Goal: Find contact information

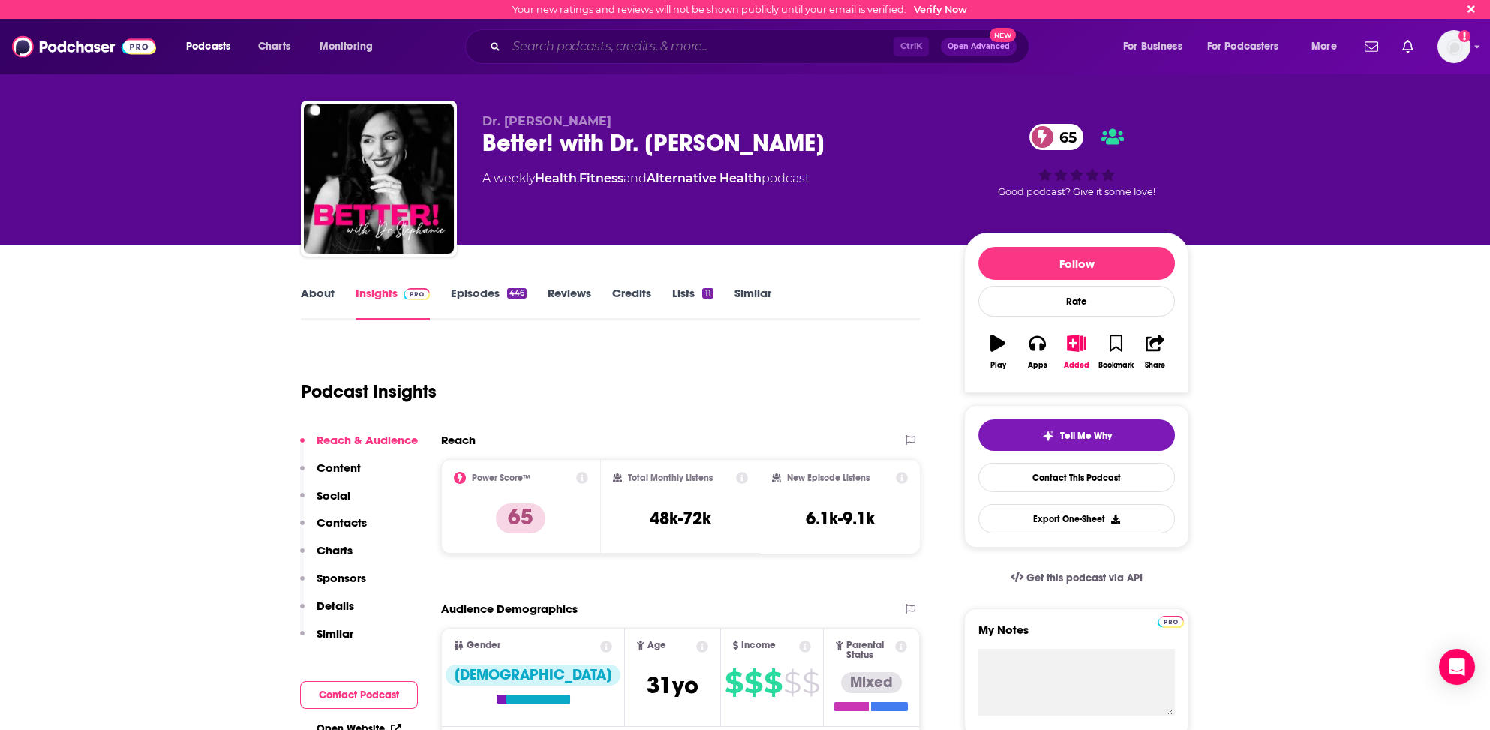
click at [527, 46] on input "Search podcasts, credits, & more..." at bounding box center [699, 47] width 387 height 24
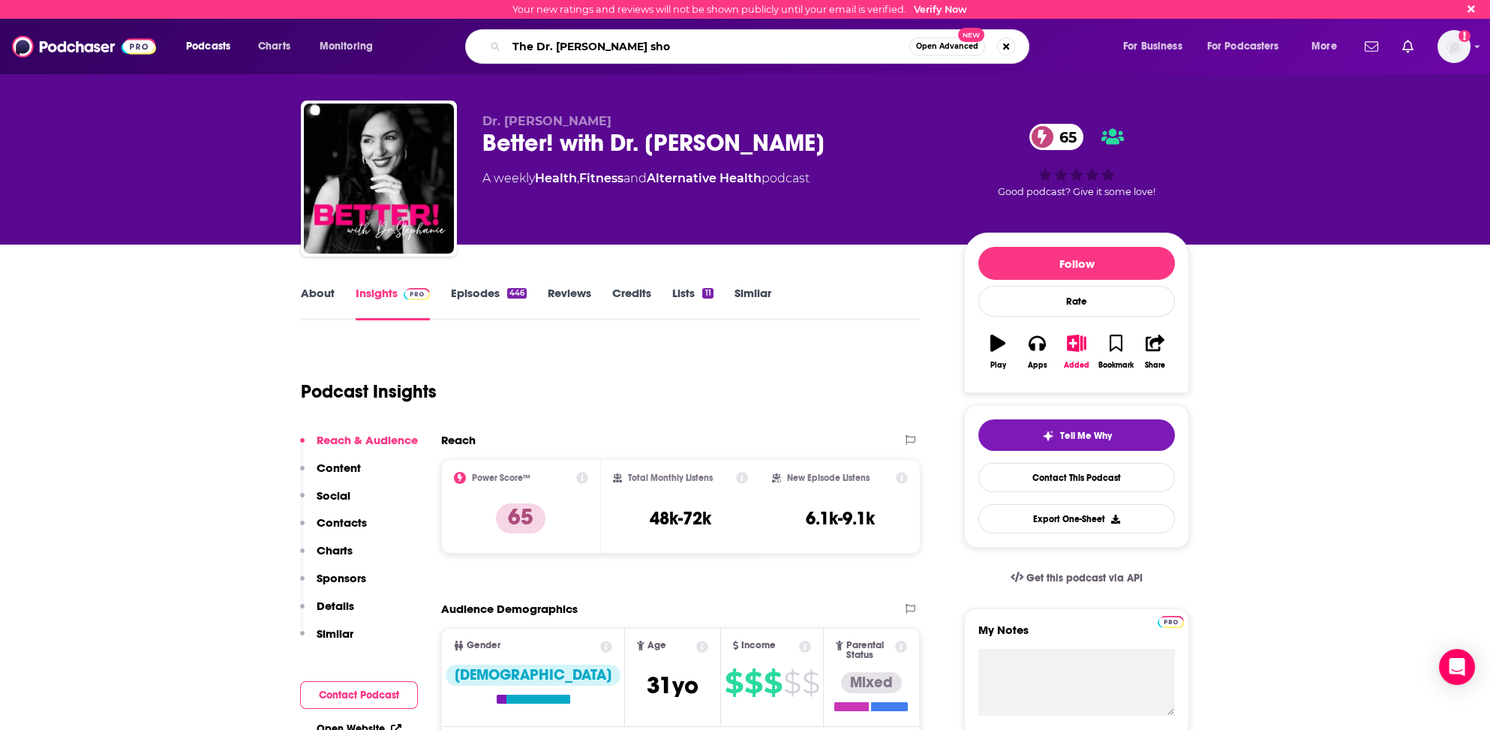
type input "The Dr. Mark Hyman show"
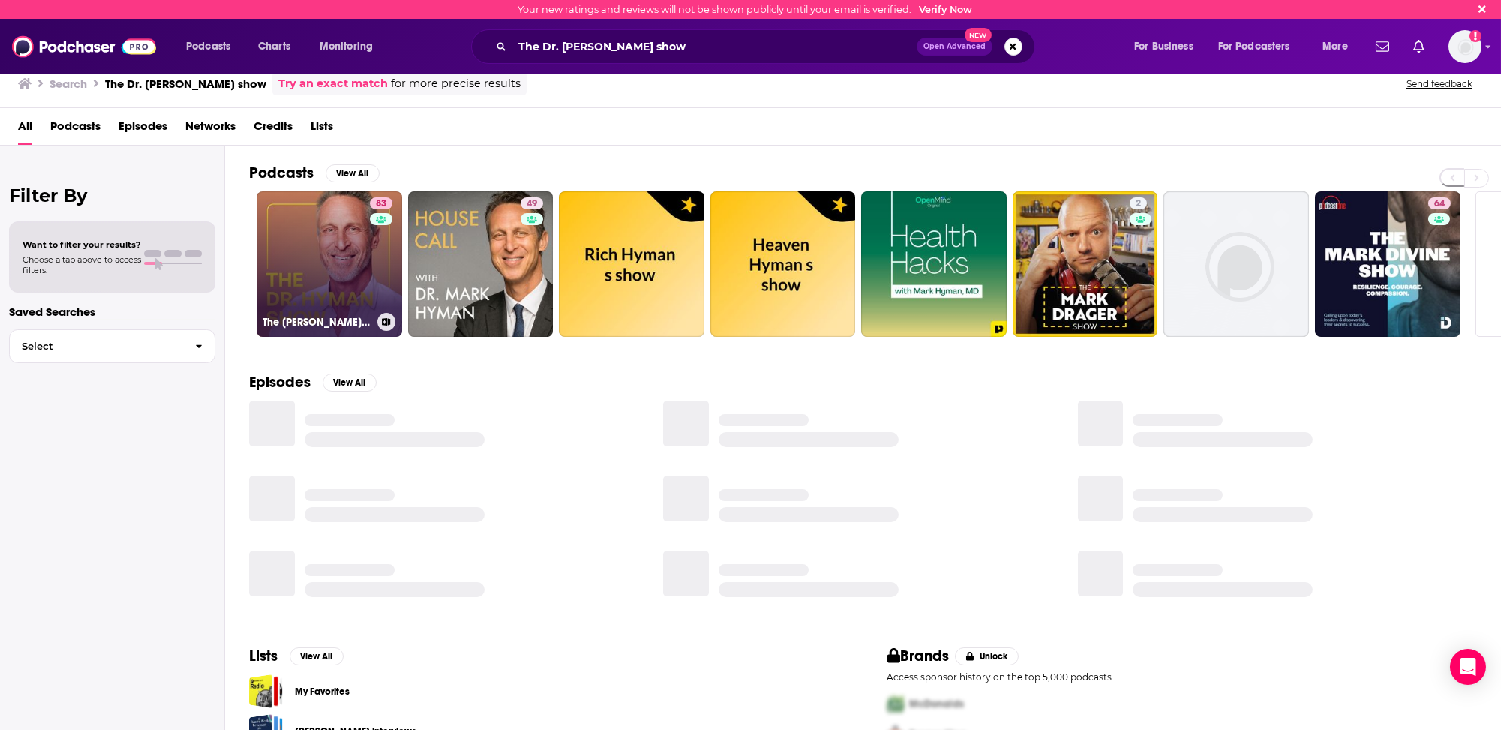
click at [312, 273] on link "83 The Dr. Hyman Show" at bounding box center [330, 264] width 146 height 146
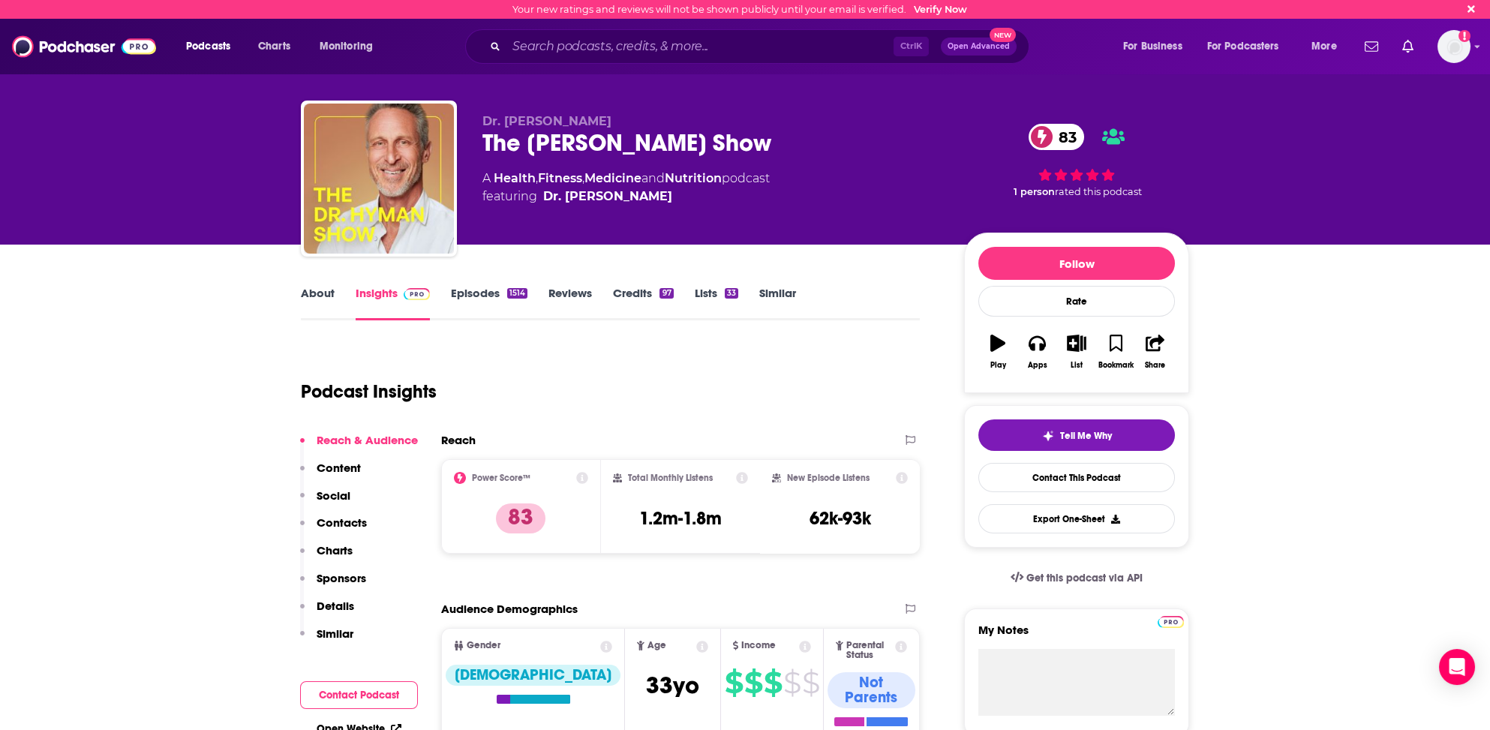
click at [360, 522] on p "Contacts" at bounding box center [342, 522] width 50 height 14
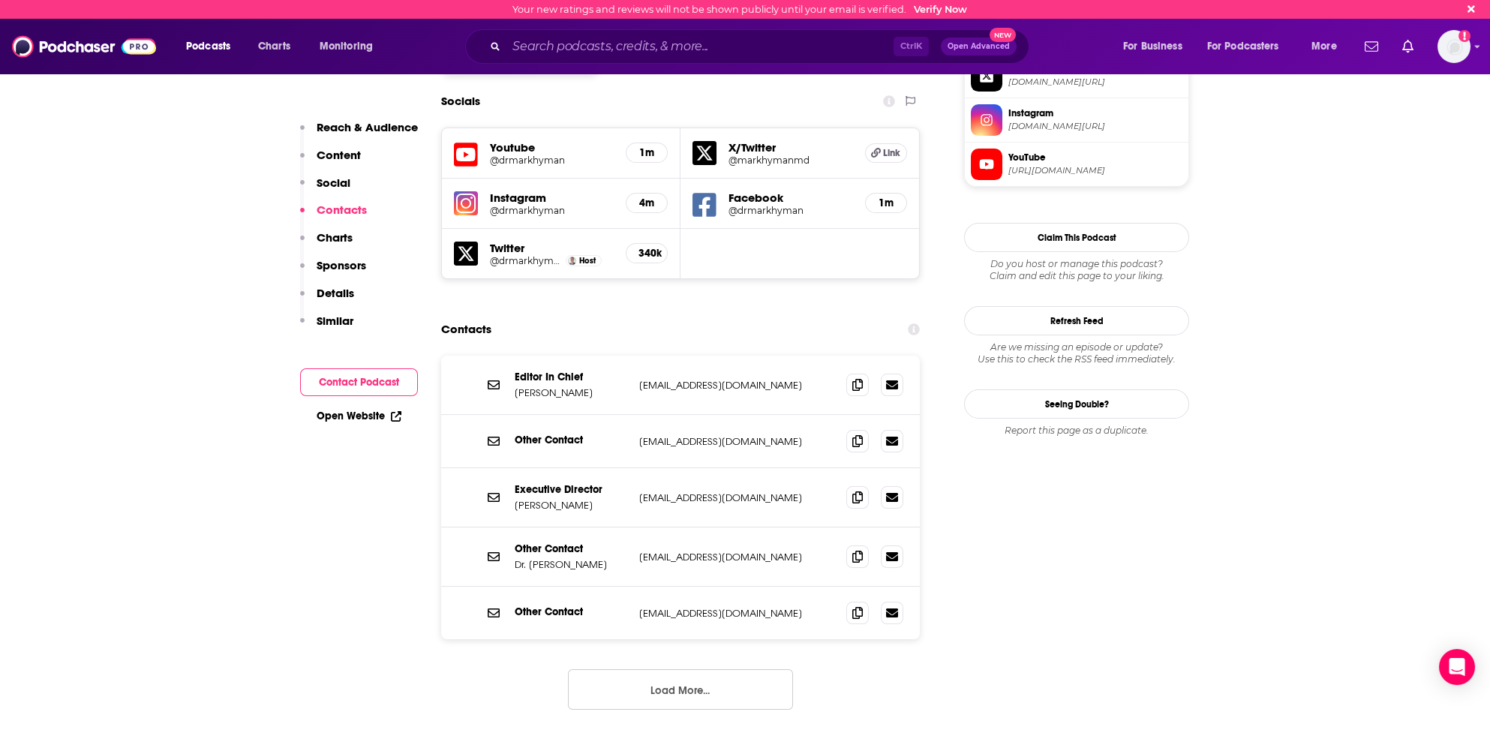
scroll to position [1278, 0]
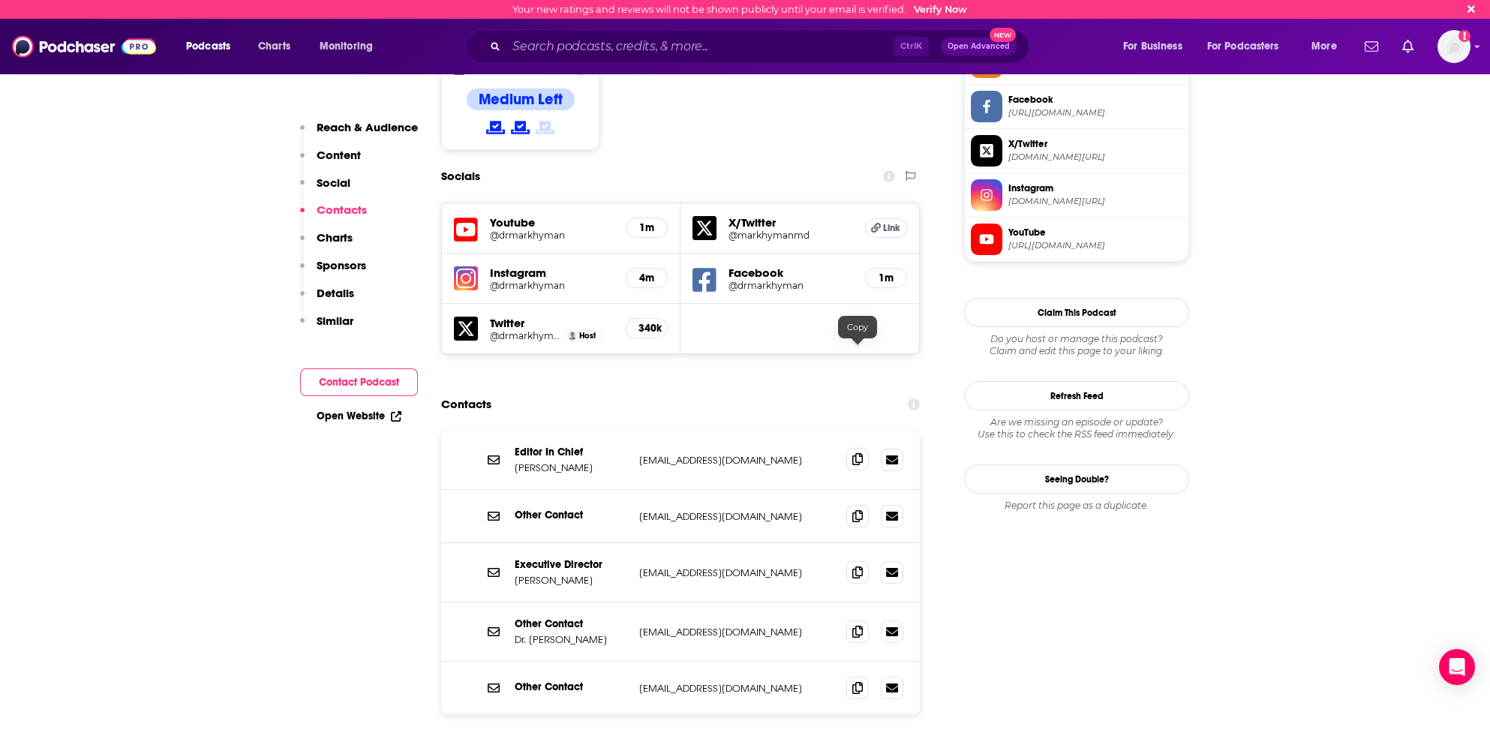
click at [852, 453] on icon at bounding box center [857, 459] width 11 height 12
click at [859, 625] on icon at bounding box center [857, 631] width 11 height 12
